Goal: Check status: Check status

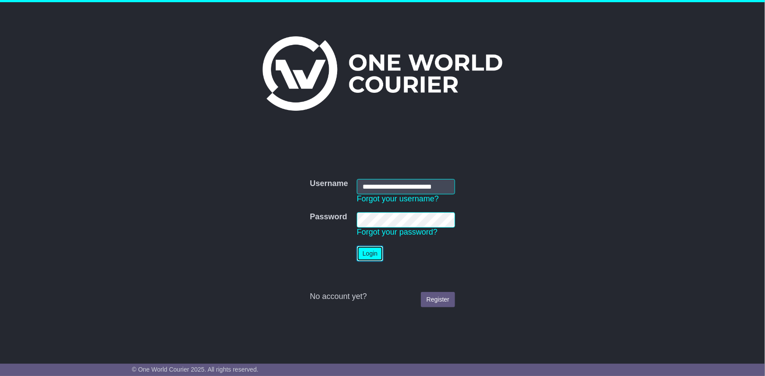
click at [373, 253] on button "Login" at bounding box center [370, 253] width 26 height 15
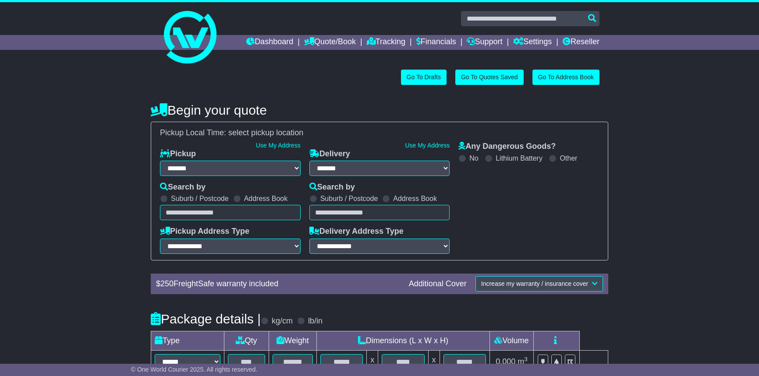
select select "**"
click at [378, 38] on link "Tracking" at bounding box center [386, 42] width 39 height 15
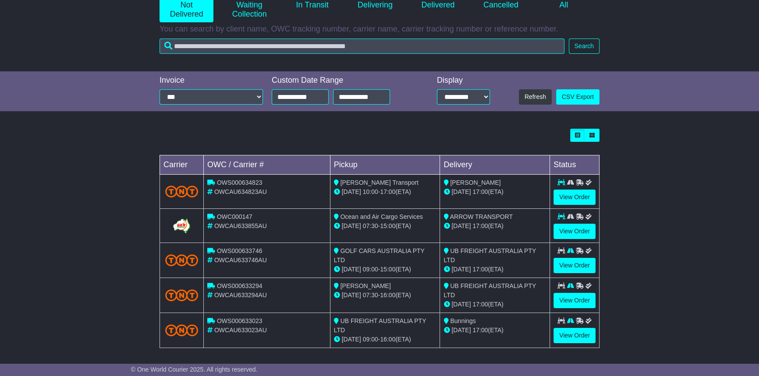
scroll to position [132, 0]
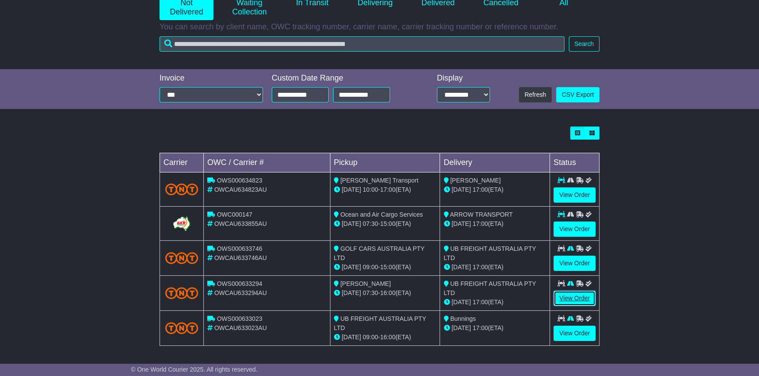
click at [565, 300] on link "View Order" at bounding box center [574, 298] width 42 height 15
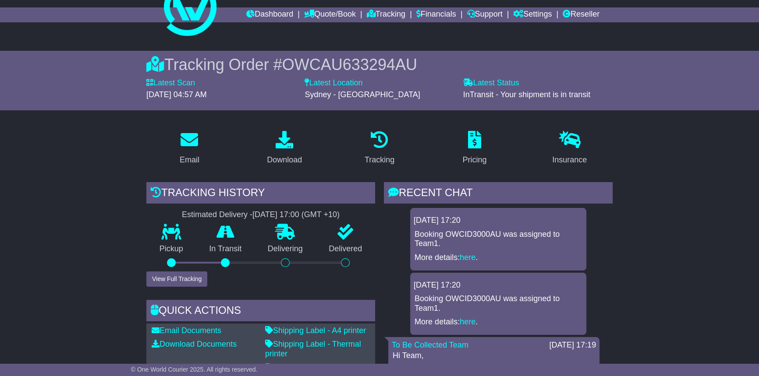
scroll to position [119, 0]
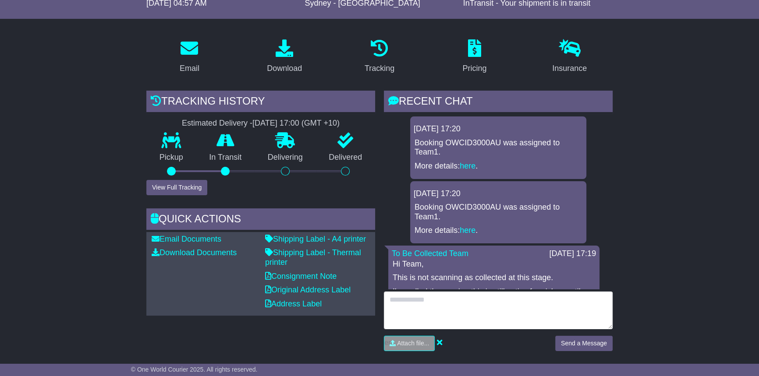
click at [479, 305] on textarea at bounding box center [498, 311] width 229 height 38
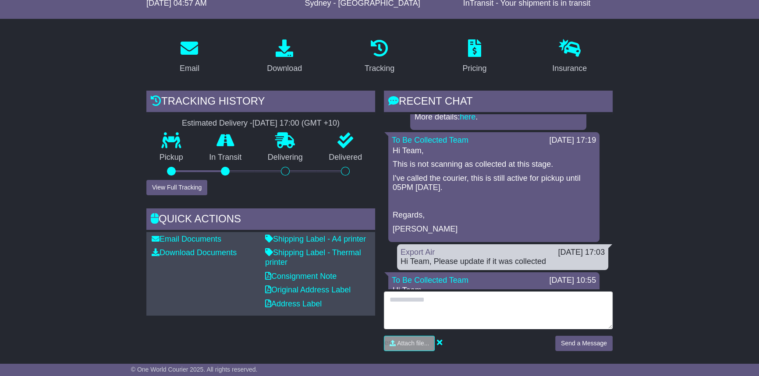
scroll to position [159, 0]
